Goal: Task Accomplishment & Management: Manage account settings

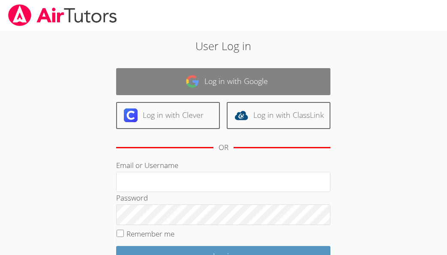
type input "[EMAIL_ADDRESS][DOMAIN_NAME]"
click at [232, 78] on link "Log in with Google" at bounding box center [223, 81] width 214 height 27
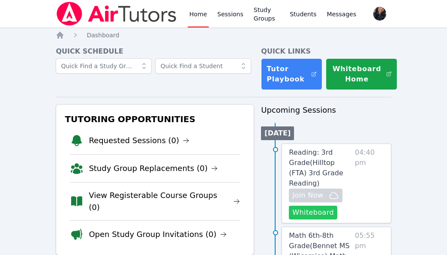
scroll to position [143, 0]
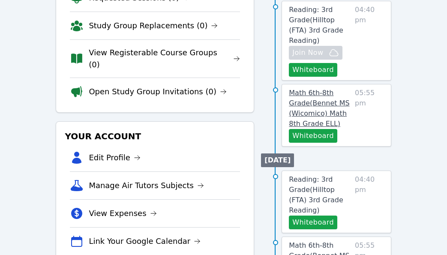
click at [315, 96] on span "Math 6th-8th Grade ( Bennet MS (Wicomico) Math 8th Grade ELL )" at bounding box center [319, 108] width 60 height 39
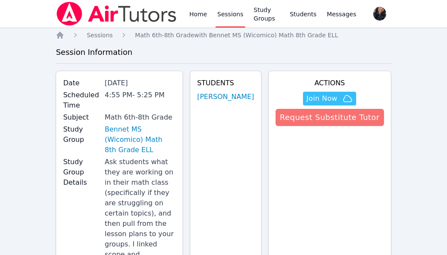
click at [316, 120] on button "Request Substitute Tutor" at bounding box center [330, 117] width 108 height 17
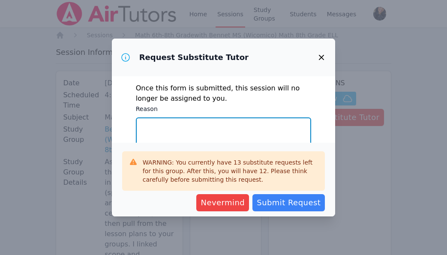
click at [241, 123] on textarea "Reason" at bounding box center [224, 140] width 176 height 46
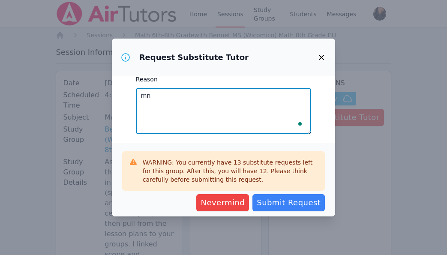
type textarea "m"
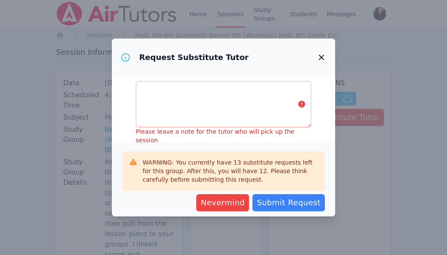
type textarea "My daughter is sick. Need to go to the doctor with her."
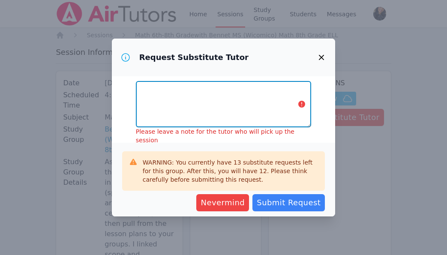
click at [228, 103] on textarea "Notes" at bounding box center [224, 104] width 176 height 46
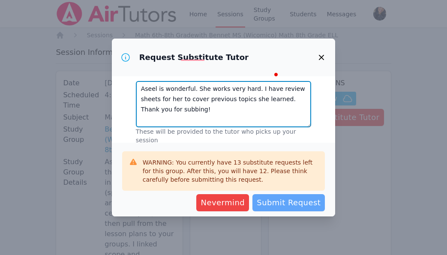
type textarea "Aseel is wonderful. She works very hard. I have review sheets for her to cover …"
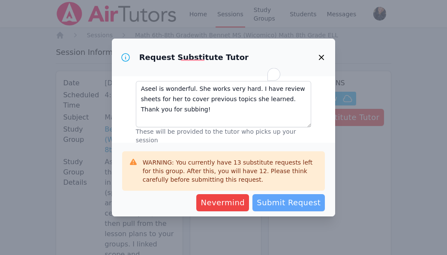
click at [284, 205] on span "Submit Request" at bounding box center [289, 203] width 64 height 12
